Goal: Task Accomplishment & Management: Manage account settings

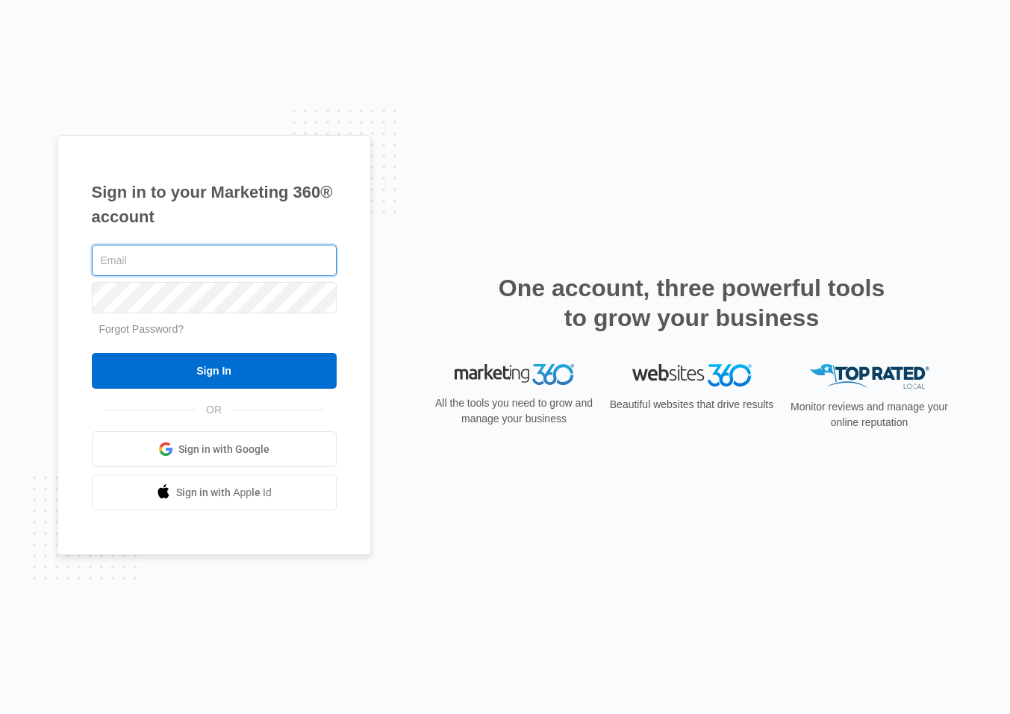
click at [131, 265] on input "text" at bounding box center [214, 260] width 245 height 31
paste input "[EMAIL_ADDRESS][DOMAIN_NAME]"
type input "[EMAIL_ADDRESS][DOMAIN_NAME]"
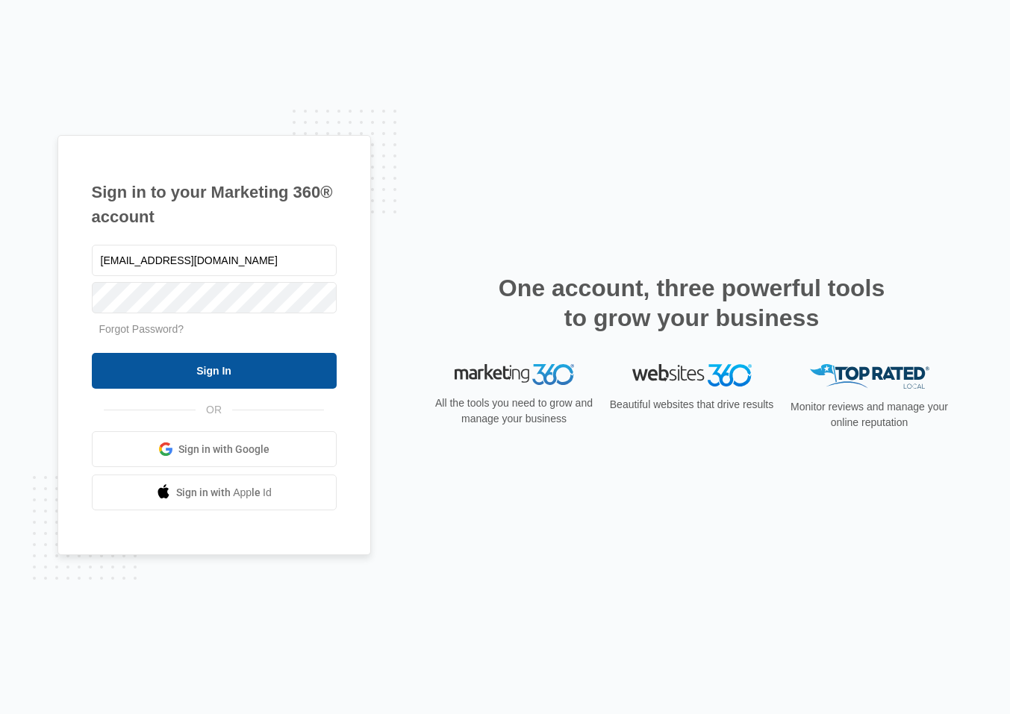
click at [214, 372] on input "Sign In" at bounding box center [214, 371] width 245 height 36
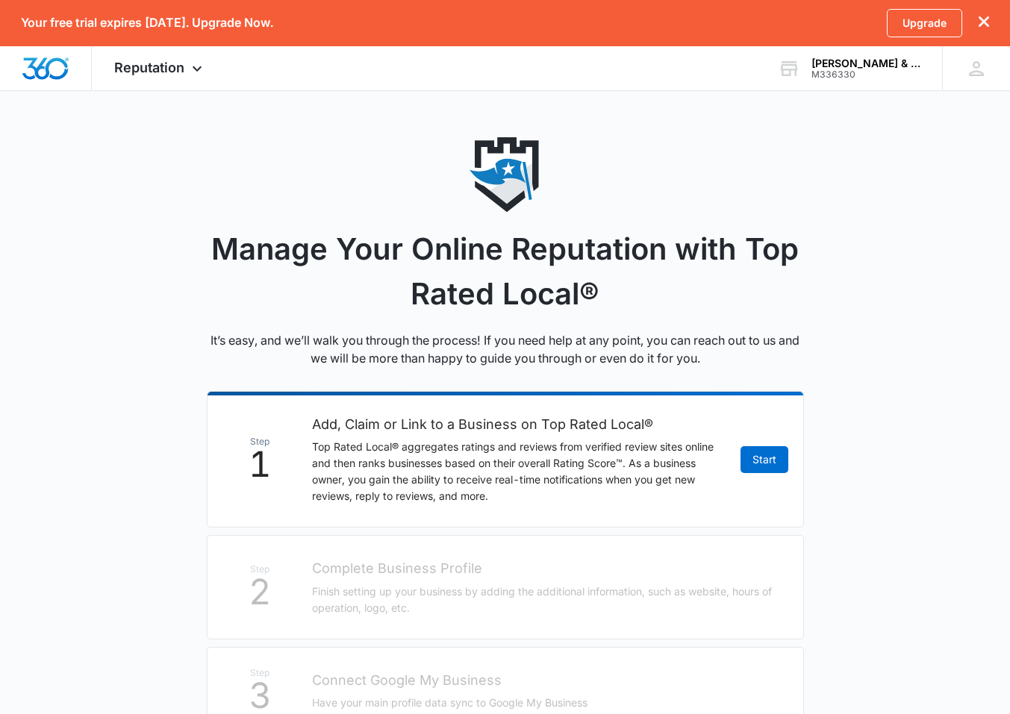
click at [734, 455] on li "Step 1 Add, Claim or Link to a Business on Top Rated Local® Top Rated Local® ag…" at bounding box center [505, 459] width 597 height 137
click at [836, 73] on div "M336330" at bounding box center [865, 74] width 109 height 10
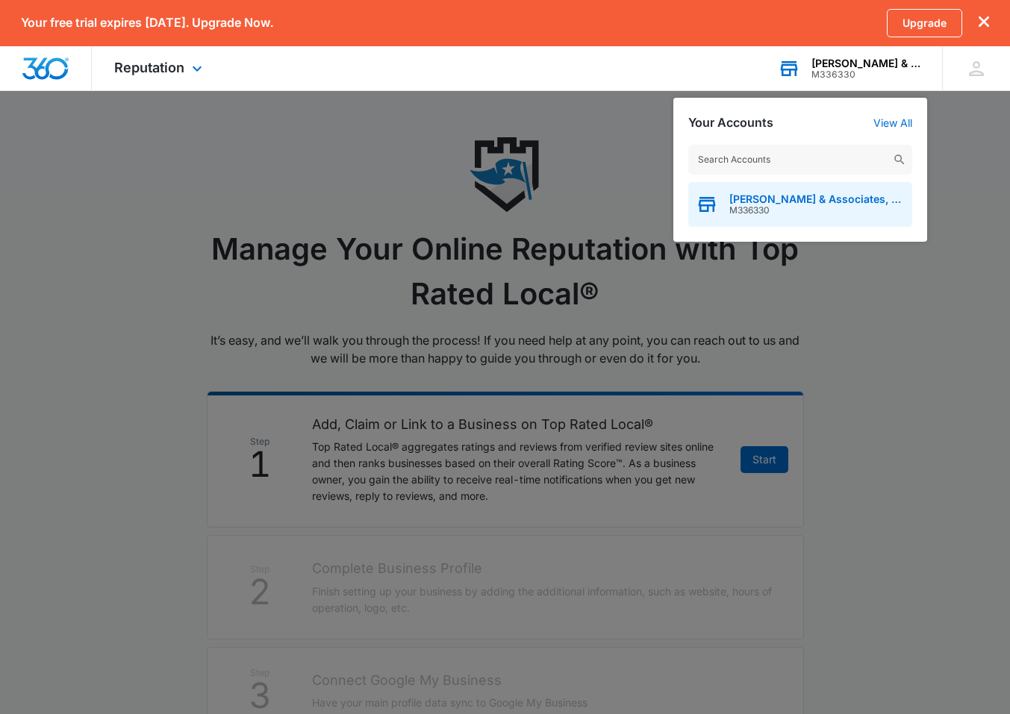
click at [865, 208] on span "M336330" at bounding box center [816, 210] width 175 height 10
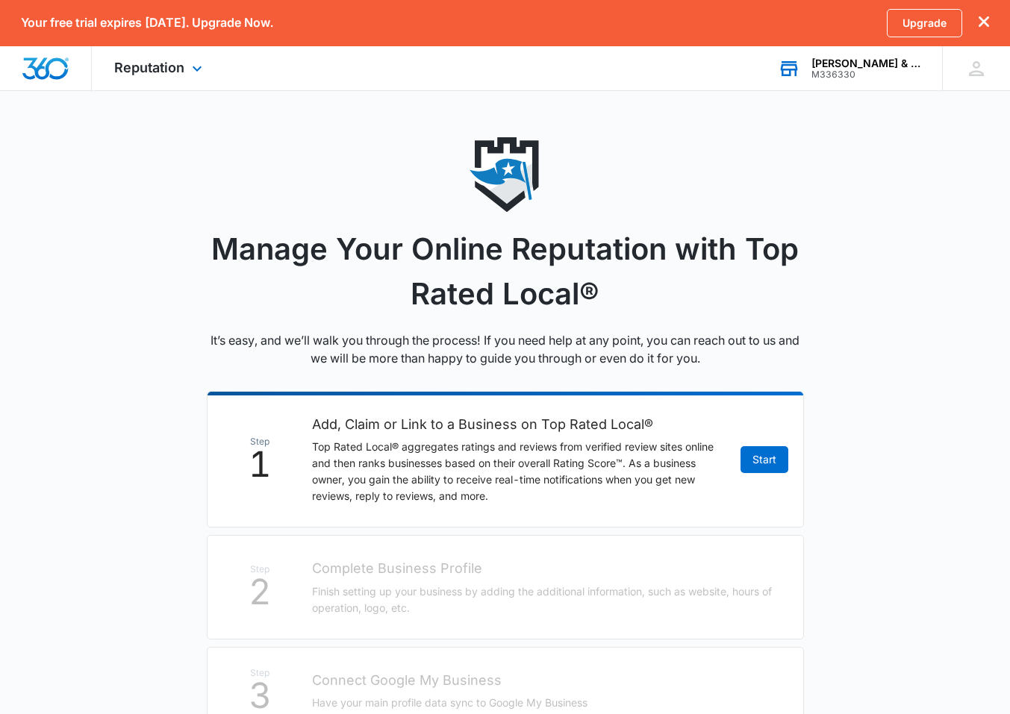
click at [881, 57] on div "[PERSON_NAME] & Associates, Trial Lawyers" at bounding box center [865, 63] width 109 height 12
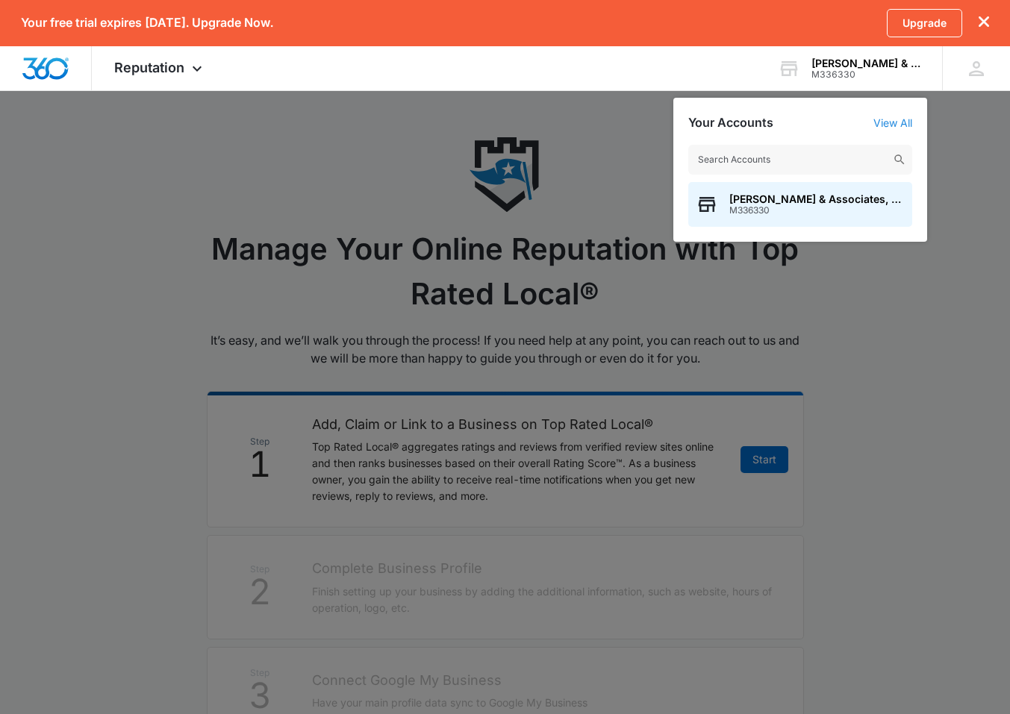
click at [897, 116] on link "View All" at bounding box center [892, 122] width 39 height 13
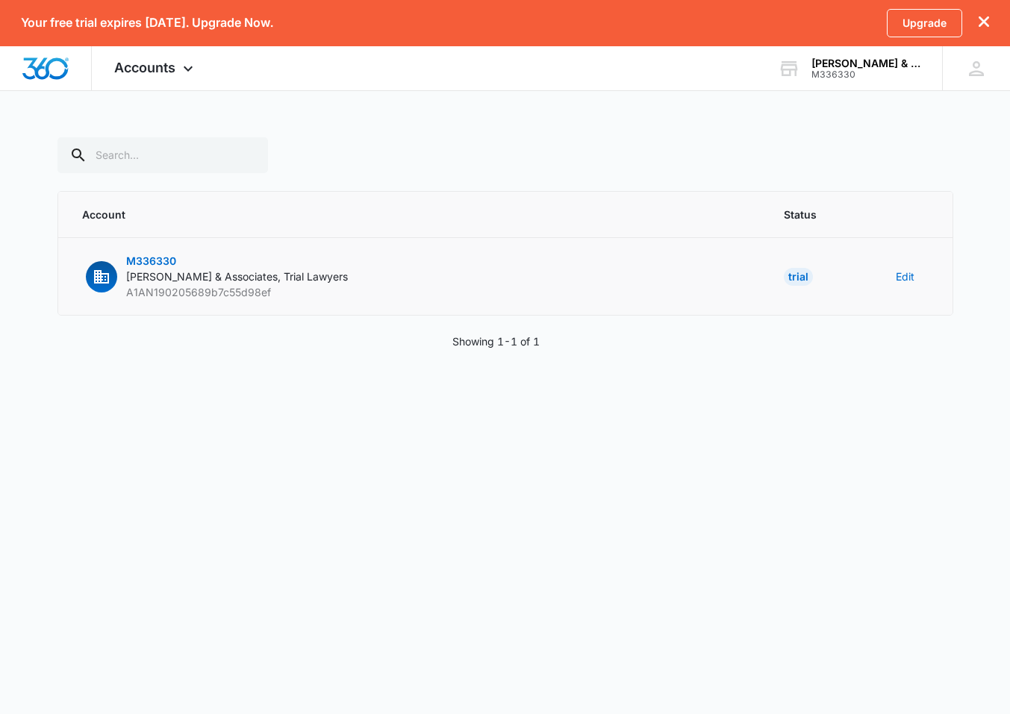
click at [891, 275] on td "Edit" at bounding box center [915, 277] width 75 height 78
click at [899, 275] on button "Edit" at bounding box center [905, 277] width 19 height 16
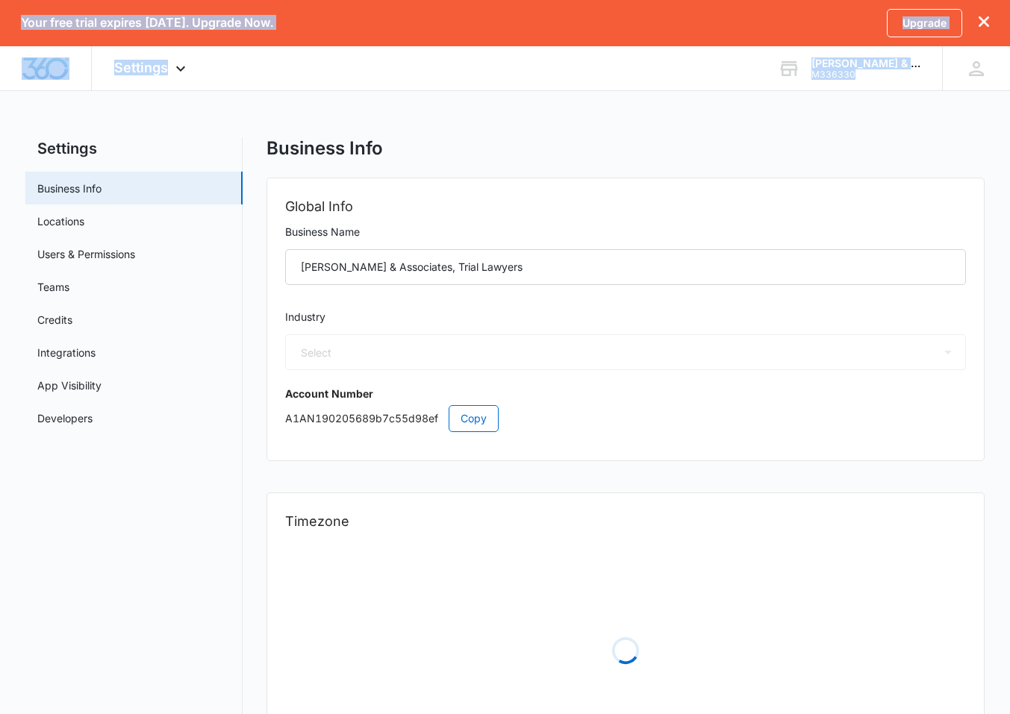
drag, startPoint x: 903, startPoint y: 275, endPoint x: 823, endPoint y: 316, distance: 90.1
click at [744, 345] on body "Your free trial expires [DATE]. Upgrade Now. Upgrade Settings Apps Reputation W…" at bounding box center [505, 415] width 1010 height 831
select select "30"
select select "US"
select select "[GEOGRAPHIC_DATA]/[US_STATE]/[GEOGRAPHIC_DATA]"
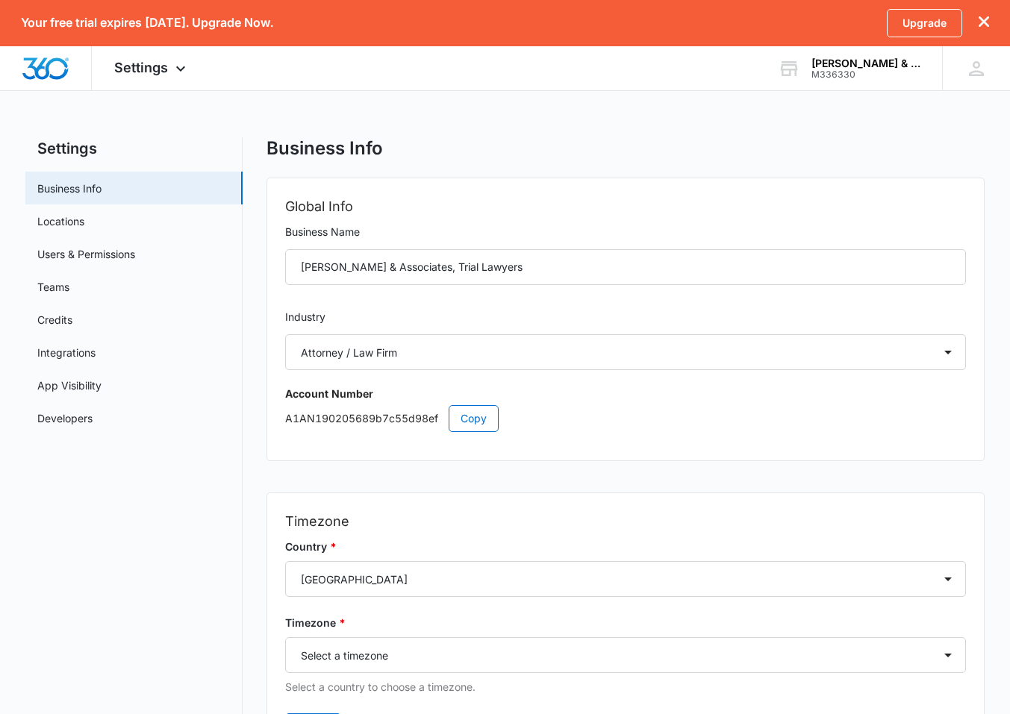
click at [758, 452] on div "Global Info Business Name [PERSON_NAME] & Associates, Trial Lawyers Industry Se…" at bounding box center [625, 319] width 717 height 282
click at [84, 229] on link "Locations" at bounding box center [60, 222] width 47 height 16
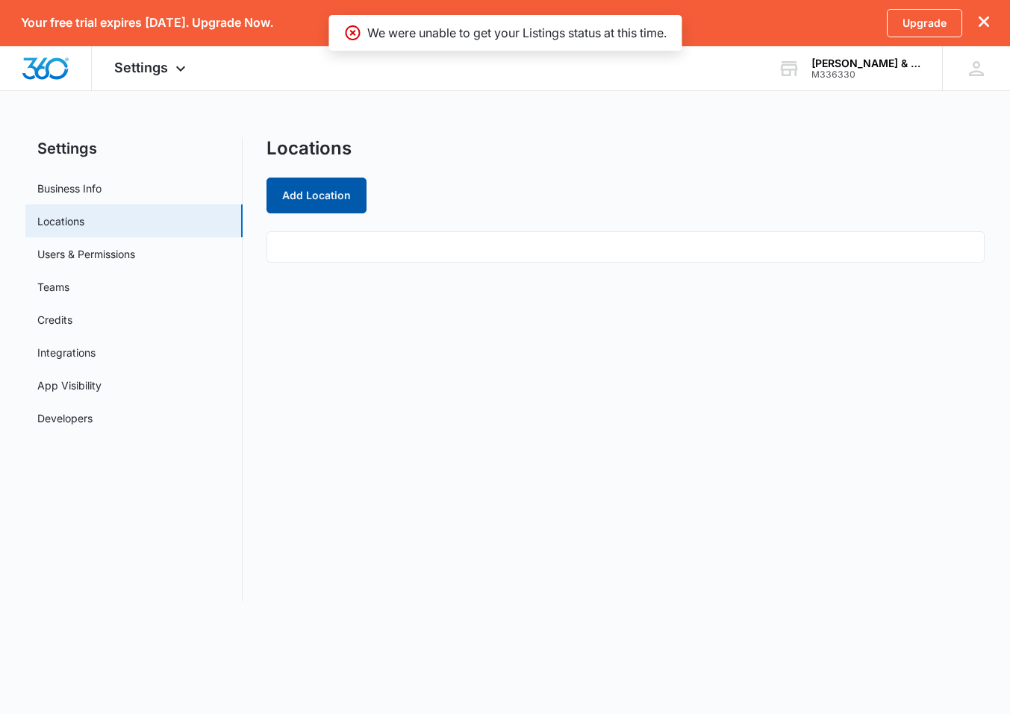
click at [328, 184] on button "Add Location" at bounding box center [317, 196] width 100 height 36
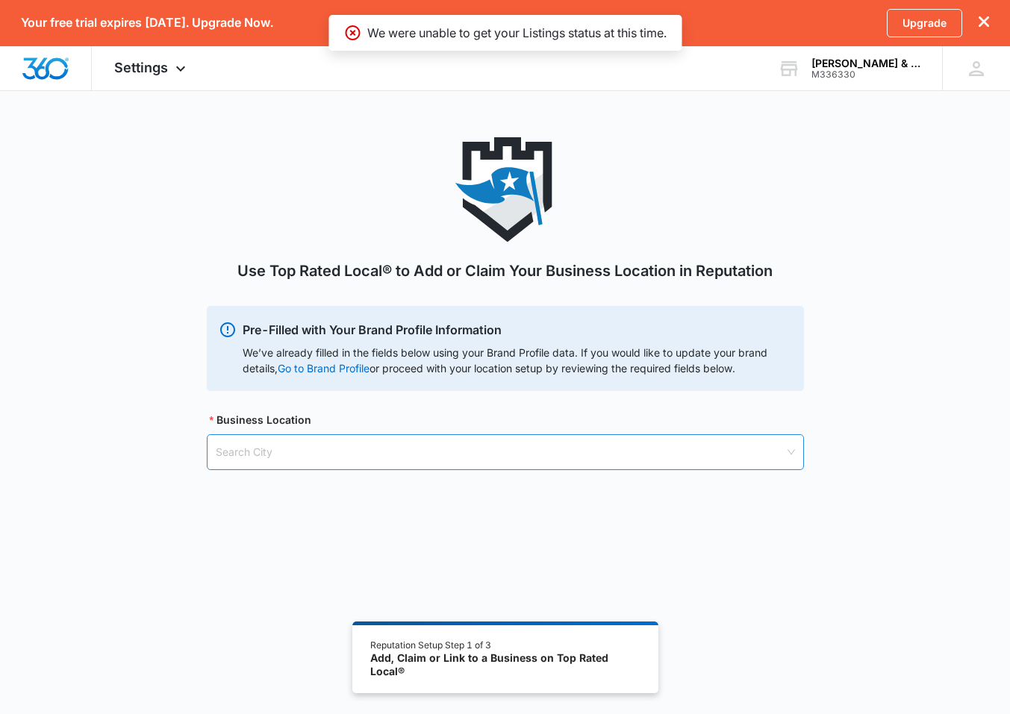
click at [352, 448] on input "search" at bounding box center [500, 452] width 569 height 34
type input "[GEOGRAPHIC_DATA]"
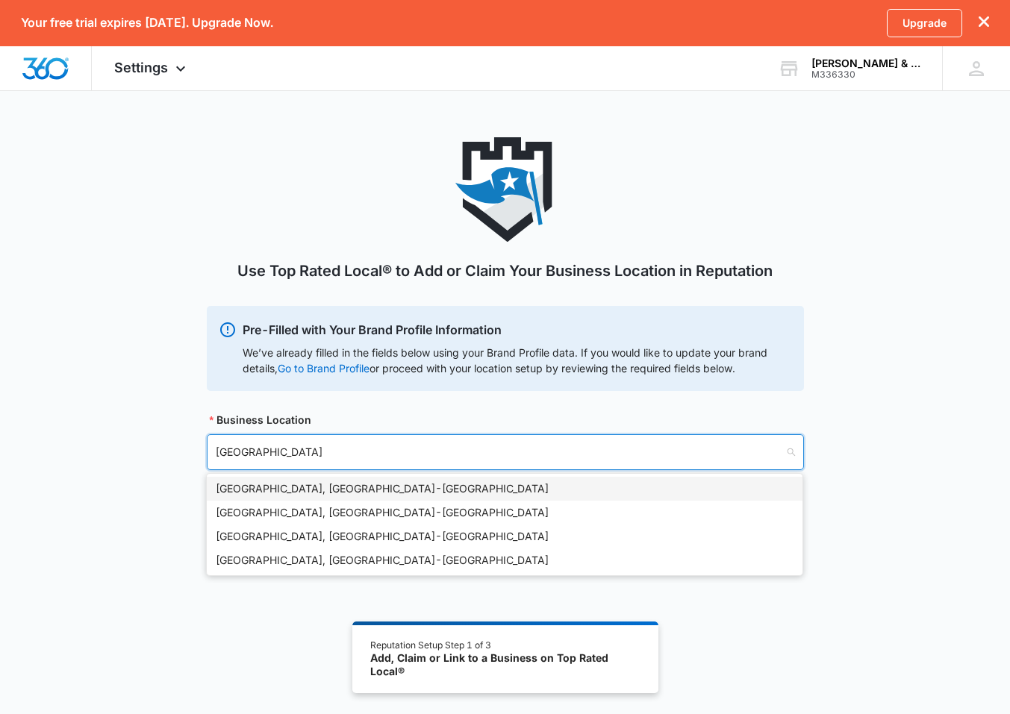
click at [363, 490] on div "[GEOGRAPHIC_DATA], [GEOGRAPHIC_DATA] - [GEOGRAPHIC_DATA]" at bounding box center [505, 489] width 578 height 16
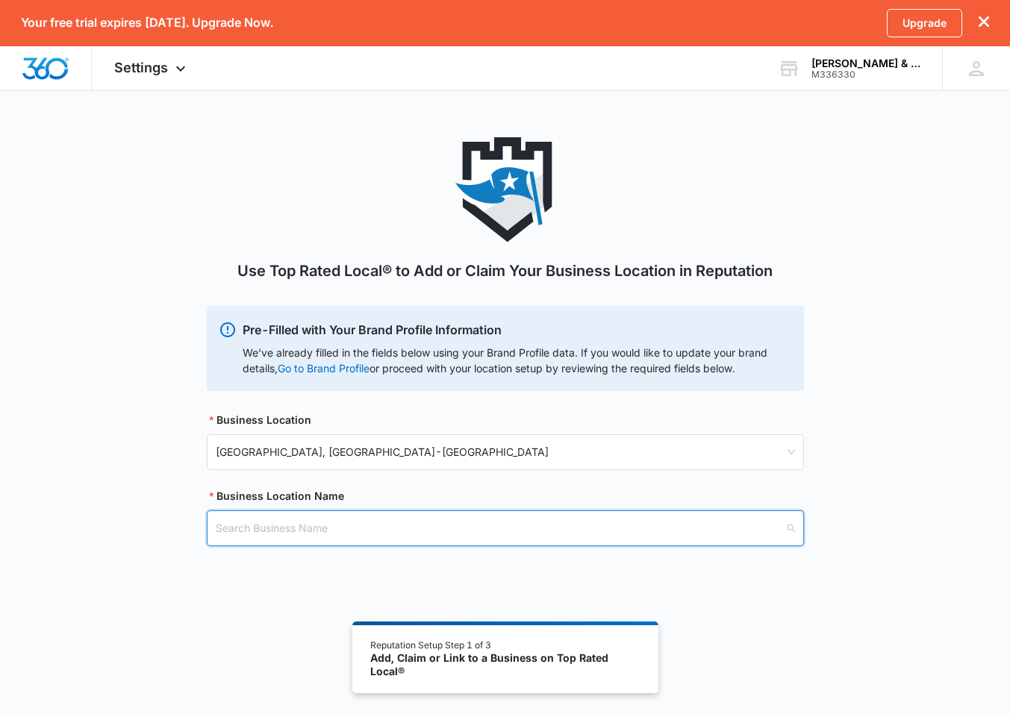
click at [390, 517] on input "search" at bounding box center [500, 528] width 569 height 34
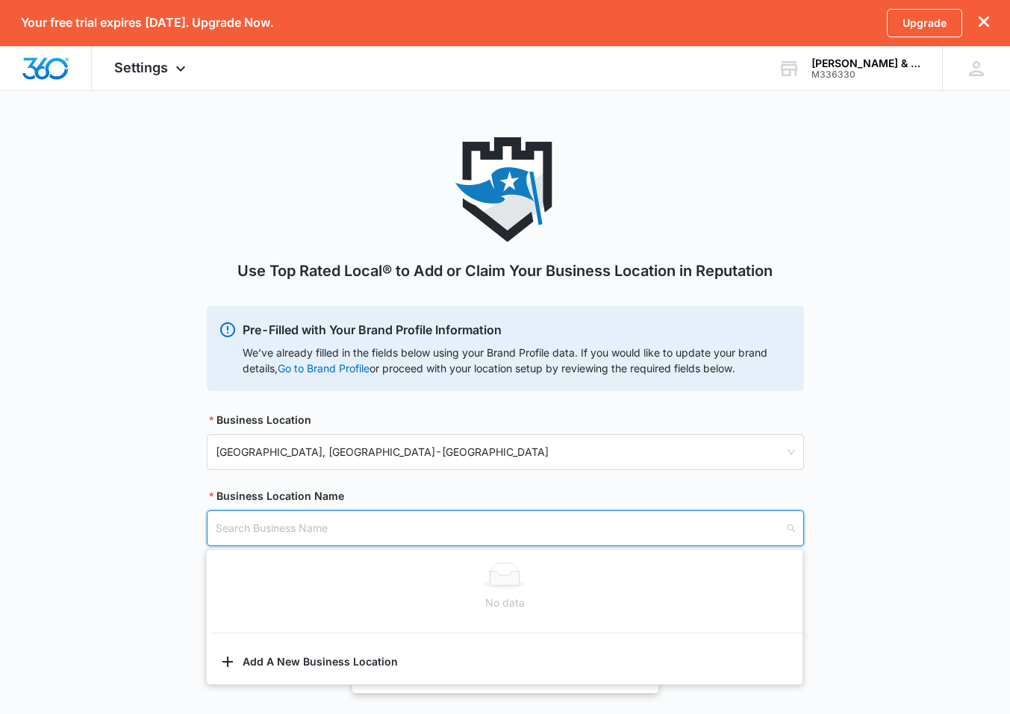
paste input "[PERSON_NAME] & Associates, Trial Lawyers"
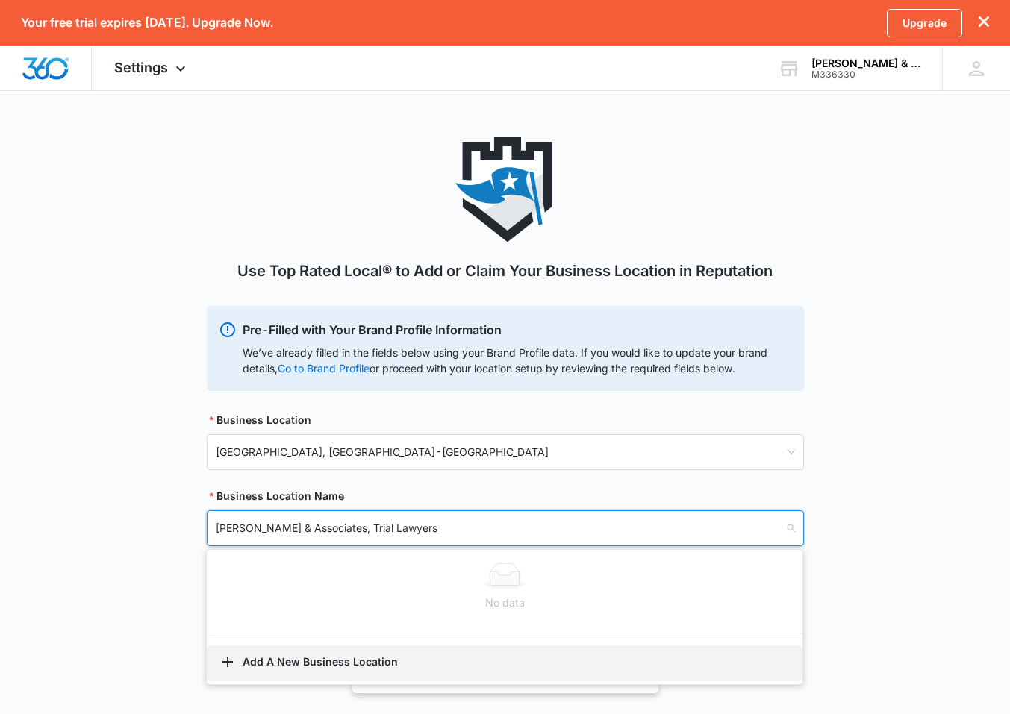
type input "[PERSON_NAME] & Associates, Trial Lawyers"
click at [293, 669] on button "Add A New Business Location" at bounding box center [505, 664] width 596 height 36
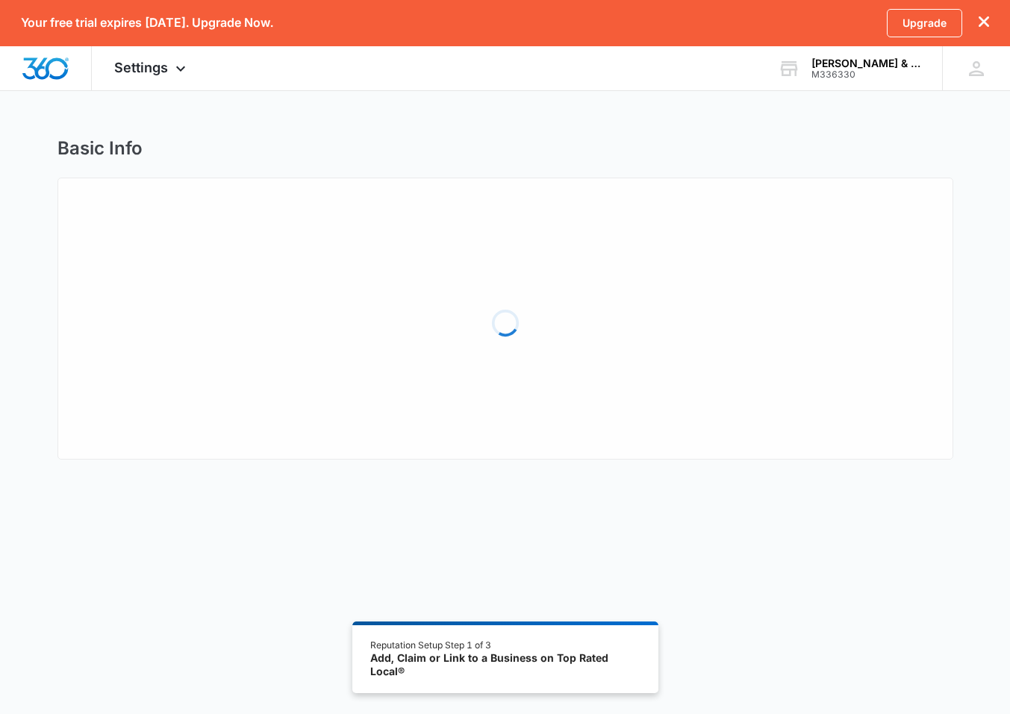
select select "[US_STATE]"
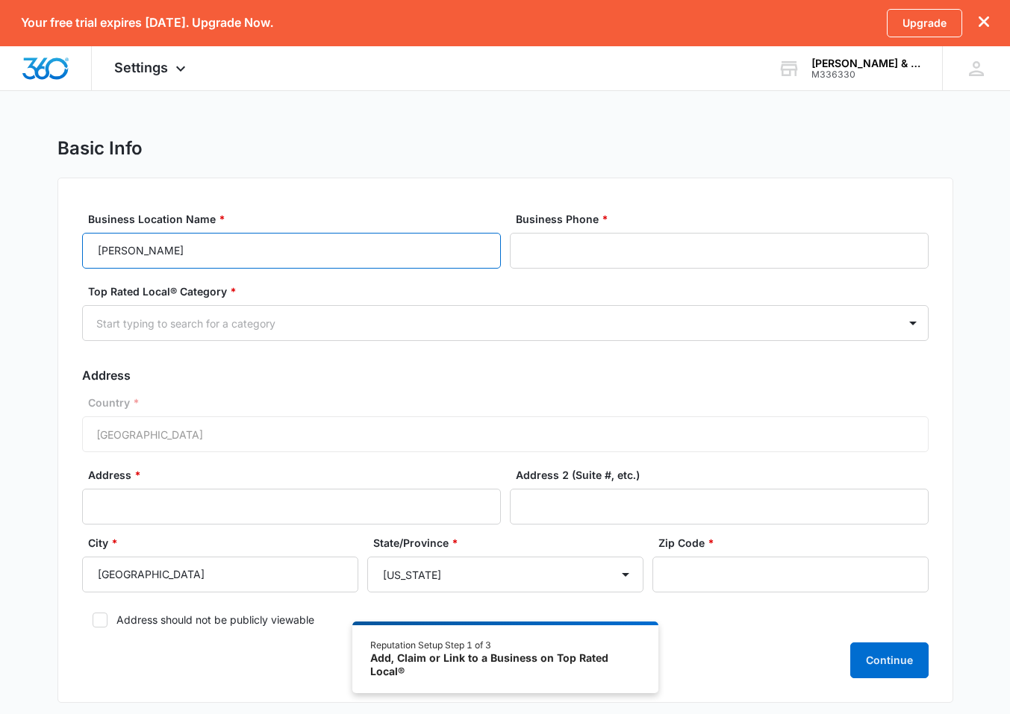
paste input "& Associates, Trial Lawyers"
type input "[PERSON_NAME] & Associates, Trial Lawyers"
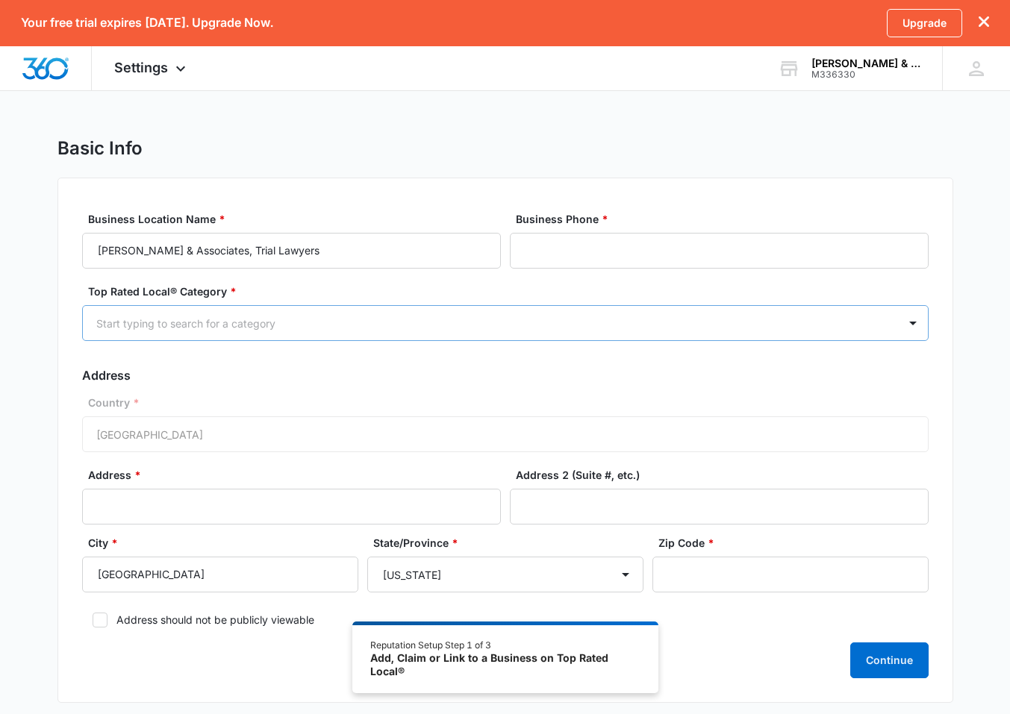
click at [188, 322] on div "Start typing to search for a category" at bounding box center [487, 324] width 782 height 16
type input "persona"
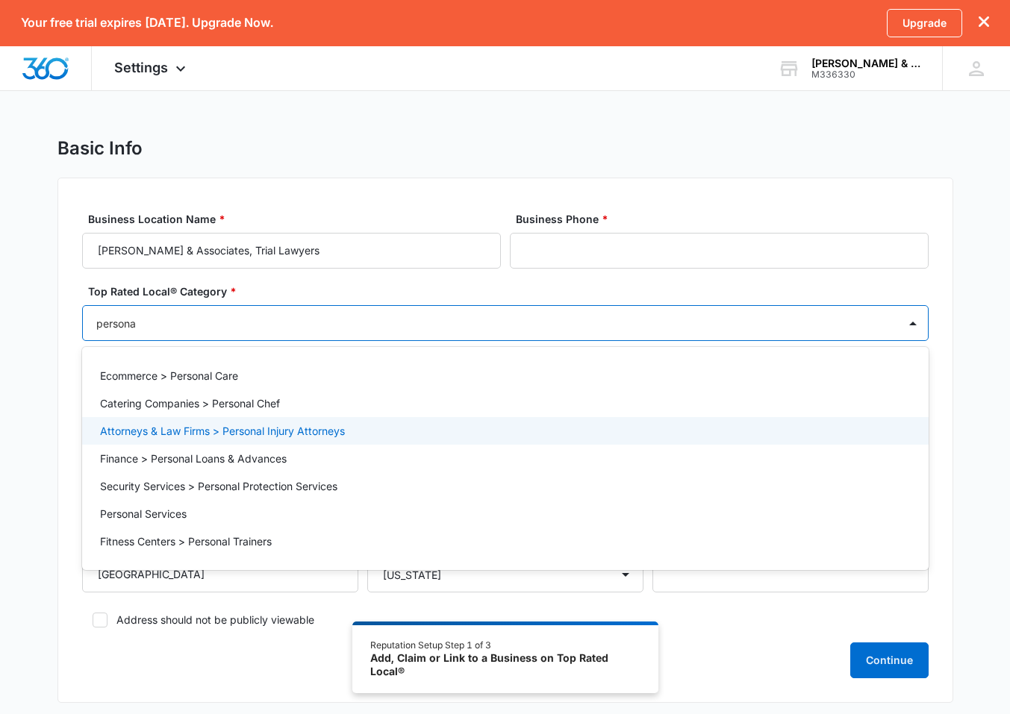
click at [193, 435] on p "Attorneys & Law Firms > Personal Injury Attorneys" at bounding box center [222, 431] width 245 height 16
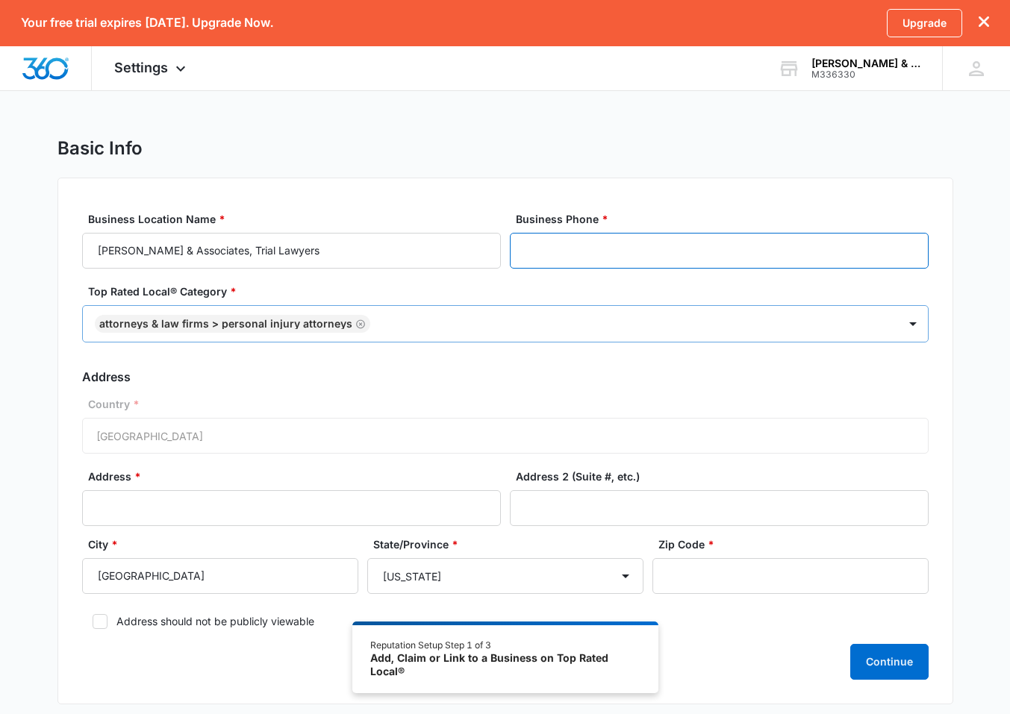
paste input "[PHONE_NUMBER]"
type input "[PHONE_NUMBER]"
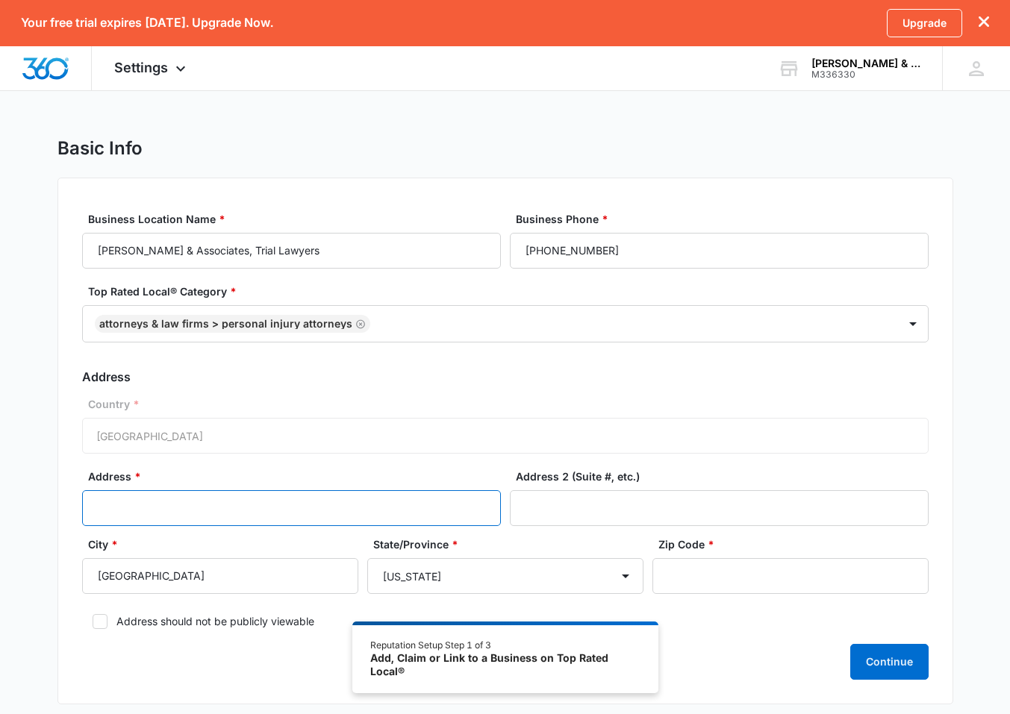
paste input "[PHONE_NUMBER]"
type input "[PHONE_NUMBER]"
paste input "#310"
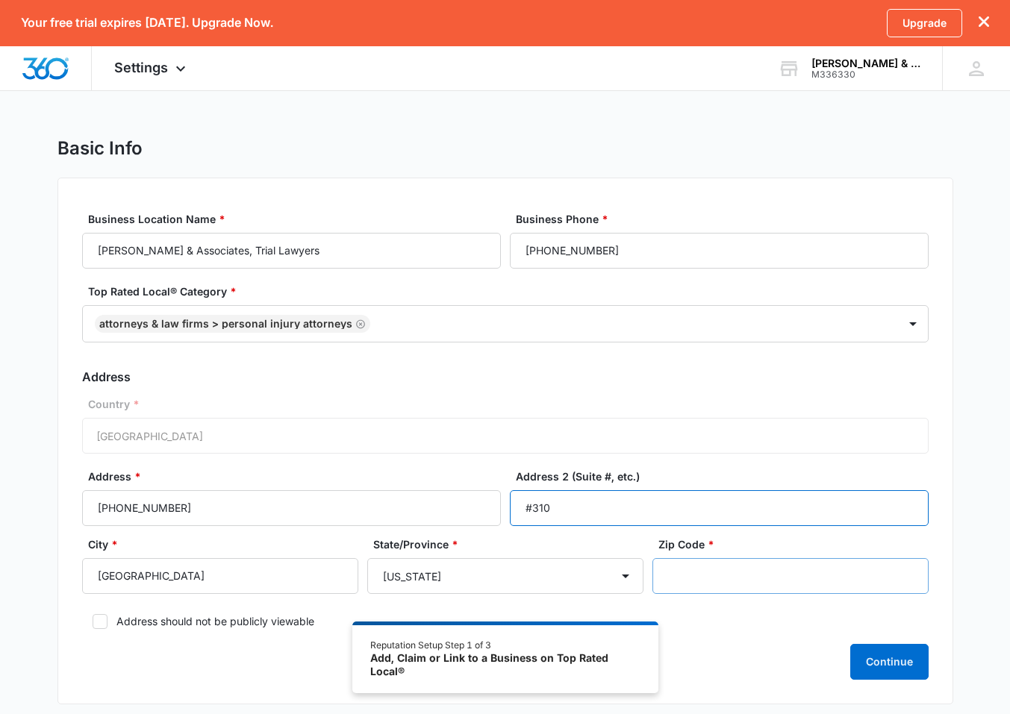
type input "#310"
paste input "46204"
type input "46204"
click at [199, 622] on label "Address should not be publicly viewable" at bounding box center [505, 622] width 847 height 16
click at [93, 622] on input "Address should not be publicly viewable" at bounding box center [87, 622] width 10 height 10
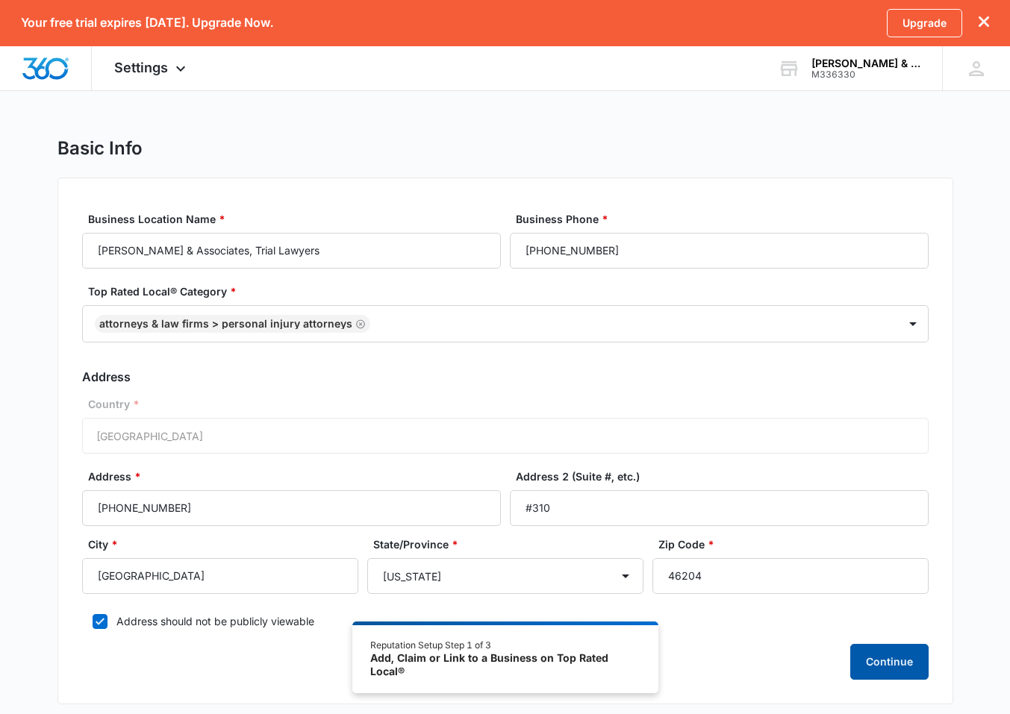
click at [907, 658] on button "Continue" at bounding box center [889, 662] width 78 height 36
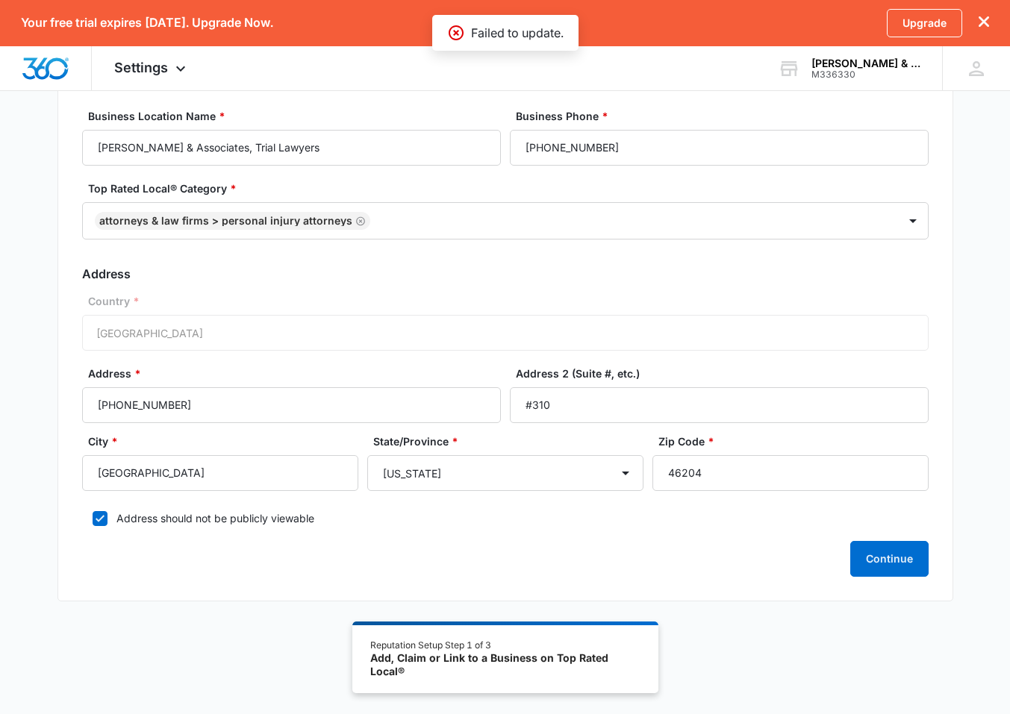
scroll to position [105, 0]
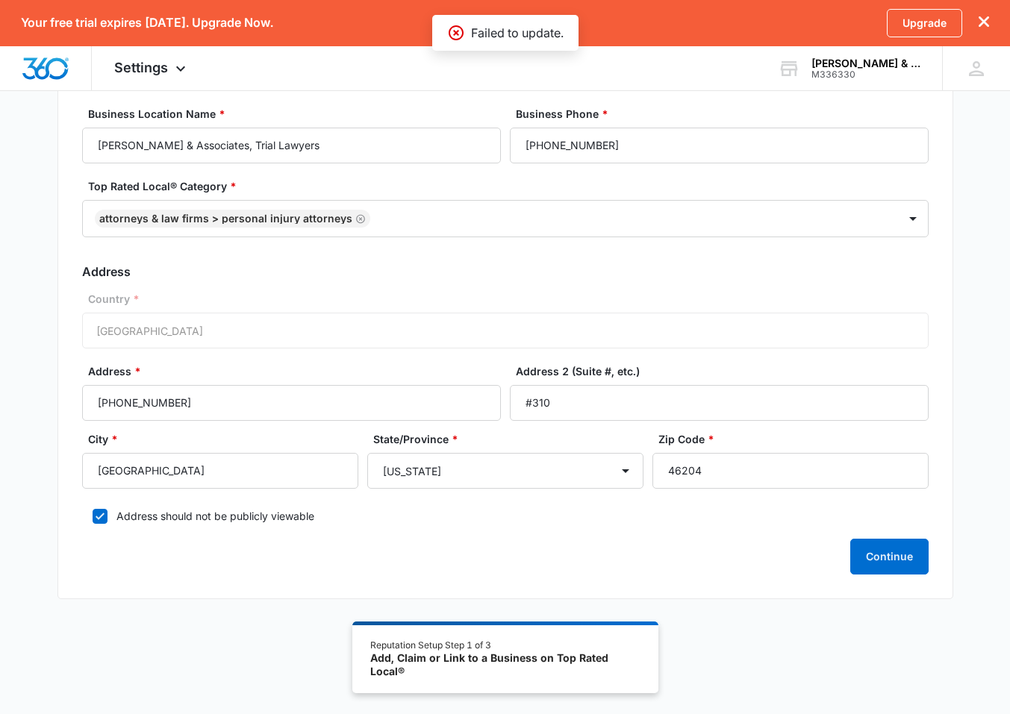
click at [170, 511] on label "Address should not be publicly viewable" at bounding box center [505, 516] width 847 height 16
click at [93, 511] on input "Address should not be publicly viewable" at bounding box center [87, 516] width 10 height 10
checkbox input "false"
click at [897, 567] on button "Continue" at bounding box center [889, 557] width 78 height 36
